Goal: Transaction & Acquisition: Purchase product/service

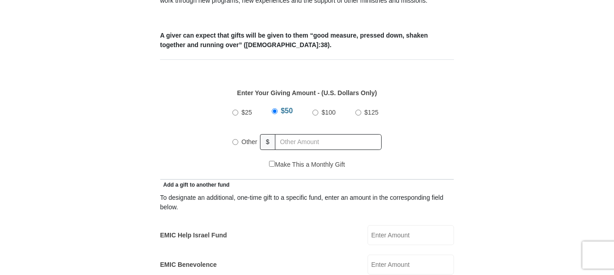
scroll to position [368, 0]
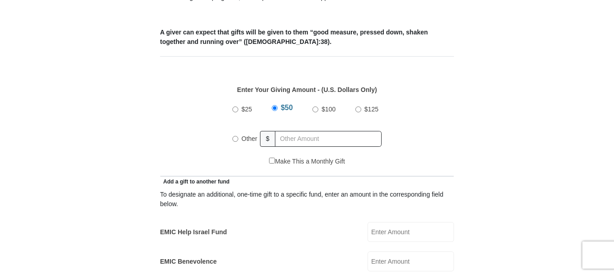
click at [235, 136] on input "Other" at bounding box center [235, 139] width 6 height 6
radio input "true"
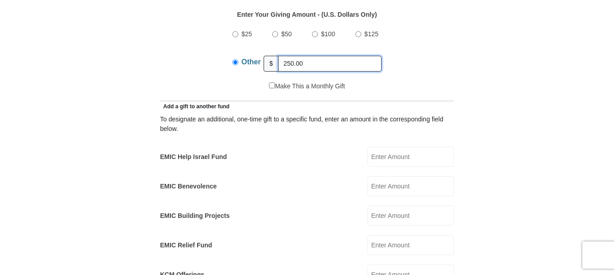
scroll to position [454, 0]
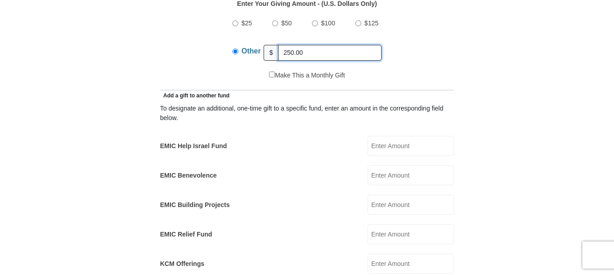
click at [286, 45] on input "250.00" at bounding box center [330, 53] width 104 height 16
click at [287, 45] on input "350.00" at bounding box center [330, 53] width 104 height 16
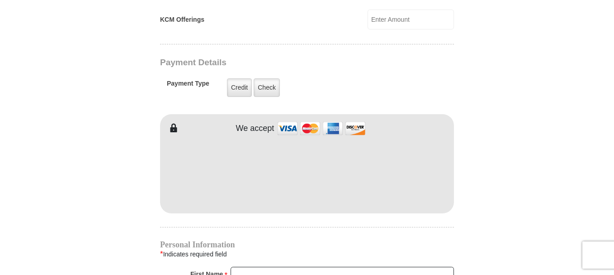
scroll to position [706, 0]
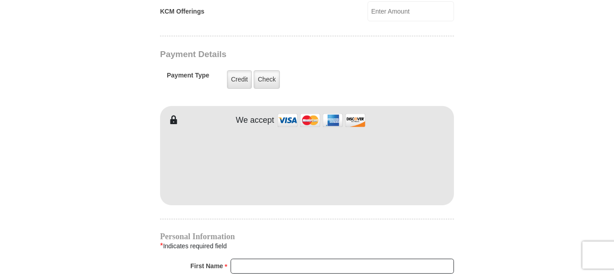
type input "450.00"
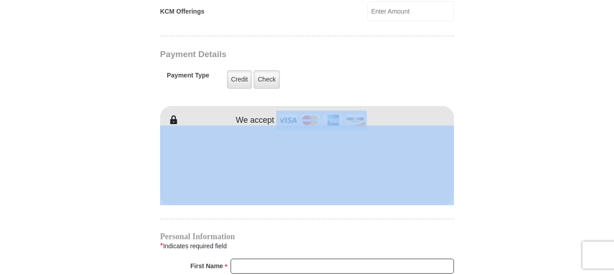
scroll to position [570, 0]
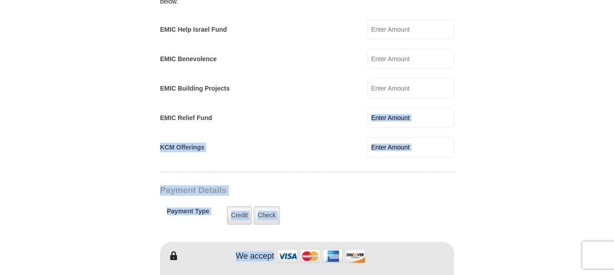
drag, startPoint x: 383, startPoint y: 95, endPoint x: 442, endPoint y: 227, distance: 144.7
click at [439, 182] on div "EMIC Tithes and Offerings The [DEMOGRAPHIC_DATA] teaches us the foundation for …" at bounding box center [307, 236] width 294 height 1104
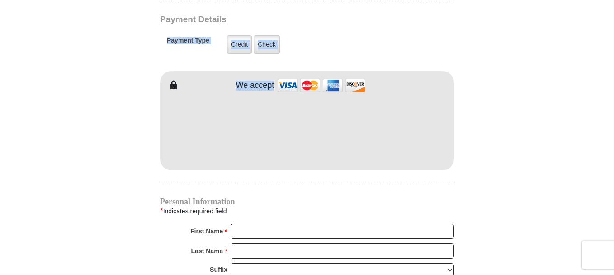
scroll to position [743, 0]
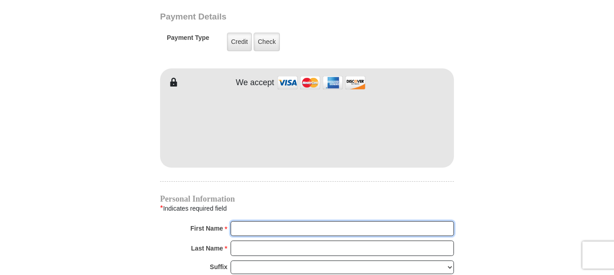
click at [242, 221] on input "First Name *" at bounding box center [342, 228] width 223 height 15
type input "[PERSON_NAME] & ROXY"
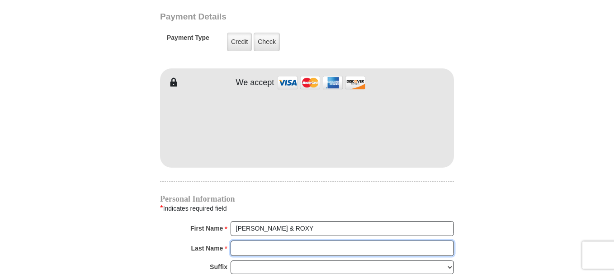
click at [234, 240] on input "Last Name *" at bounding box center [342, 247] width 223 height 15
type input "DUNSTAN"
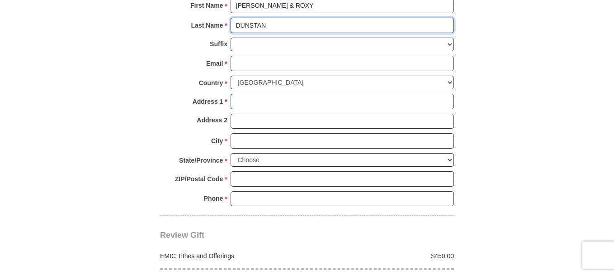
scroll to position [966, 0]
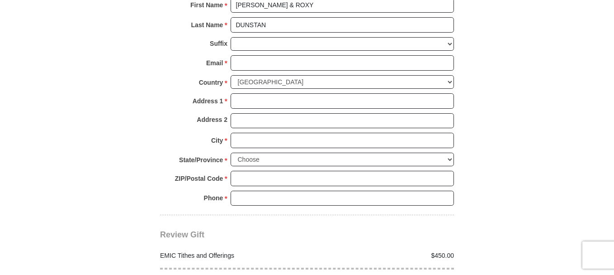
click at [252, 98] on div "Address 1 * Please enter Address 1" at bounding box center [307, 103] width 294 height 20
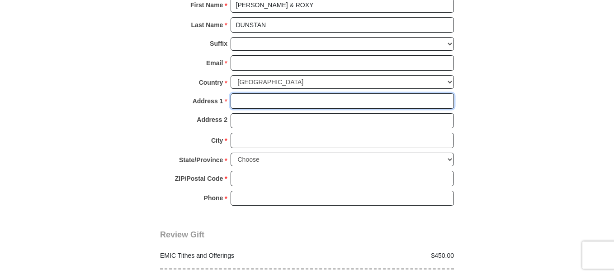
click at [250, 93] on input "Address 1 *" at bounding box center [342, 100] width 223 height 15
type input "[STREET_ADDRESS]"
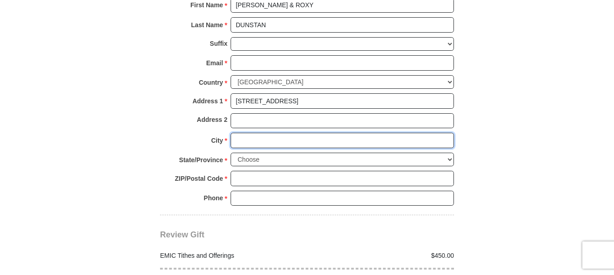
click at [242, 133] on input "City *" at bounding box center [342, 140] width 223 height 15
type input "Boise"
click at [237, 152] on select "Choose [US_STATE] [US_STATE] [US_STATE] [US_STATE] [US_STATE] Armed Forces Amer…" at bounding box center [342, 159] width 223 height 14
select select "ID"
click at [231, 152] on select "Choose [US_STATE] [US_STATE] [US_STATE] [US_STATE] [US_STATE] Armed Forces Amer…" at bounding box center [342, 159] width 223 height 14
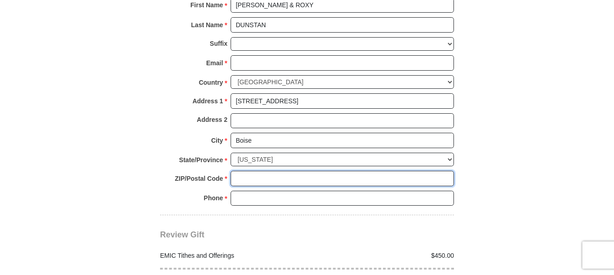
click at [238, 171] on input "ZIP/Postal Code *" at bounding box center [342, 178] width 223 height 15
drag, startPoint x: 233, startPoint y: 166, endPoint x: 240, endPoint y: 165, distance: 7.3
click at [240, 171] on input "93709" at bounding box center [342, 178] width 223 height 15
type input "83709"
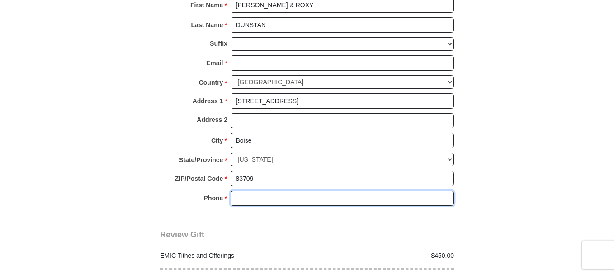
click at [232, 190] on input "Phone * *" at bounding box center [342, 197] width 223 height 15
type input "2088615202"
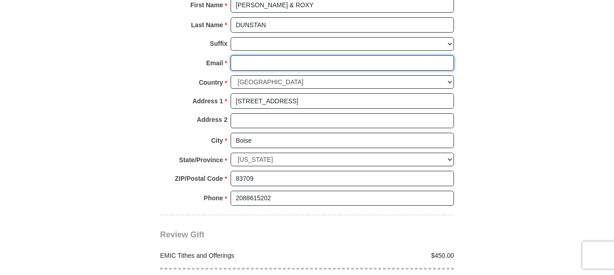
type input "[EMAIL_ADDRESS][DOMAIN_NAME]"
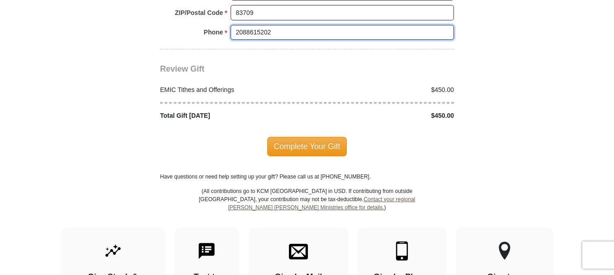
scroll to position [1137, 0]
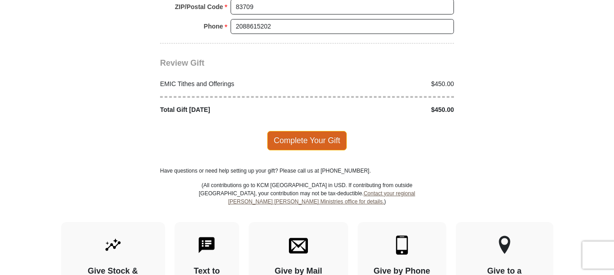
click at [323, 131] on span "Complete Your Gift" at bounding box center [307, 140] width 80 height 19
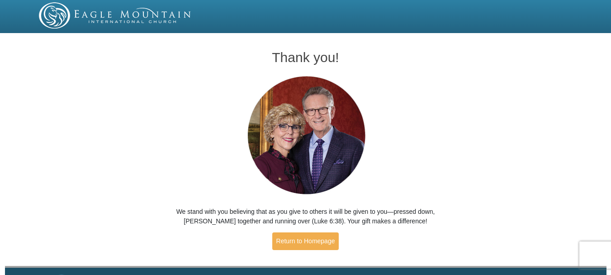
click at [401, 76] on div "Thank you! We stand with you believing that as you give to others it will be gi…" at bounding box center [306, 146] width 306 height 220
